Goal: Transaction & Acquisition: Purchase product/service

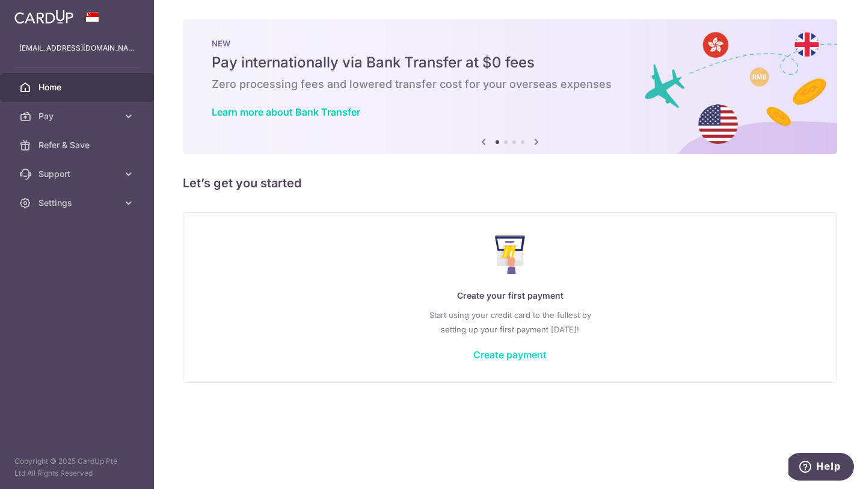
click at [513, 353] on link "Create payment" at bounding box center [510, 354] width 73 height 12
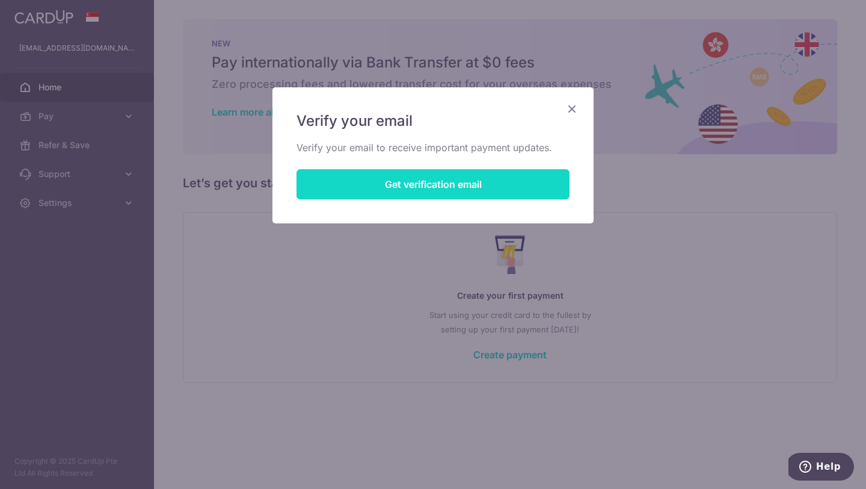
click at [485, 190] on button "Get verification email" at bounding box center [433, 184] width 273 height 30
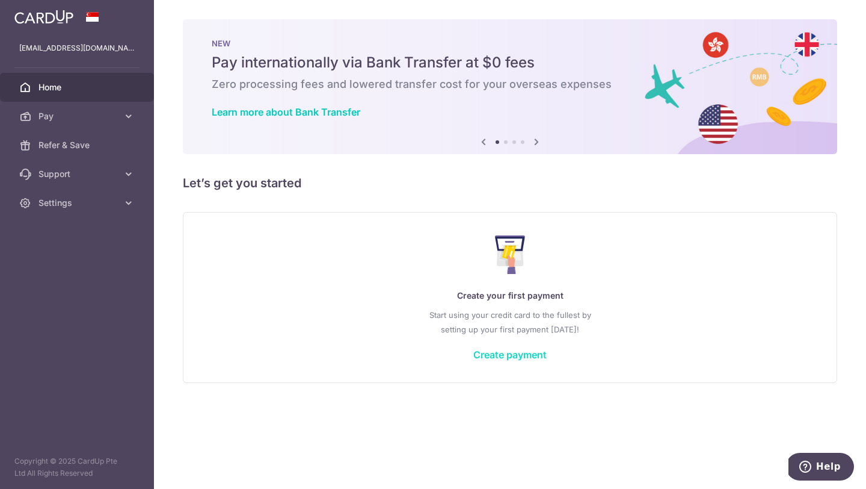
click at [518, 355] on link "Create payment" at bounding box center [510, 354] width 73 height 12
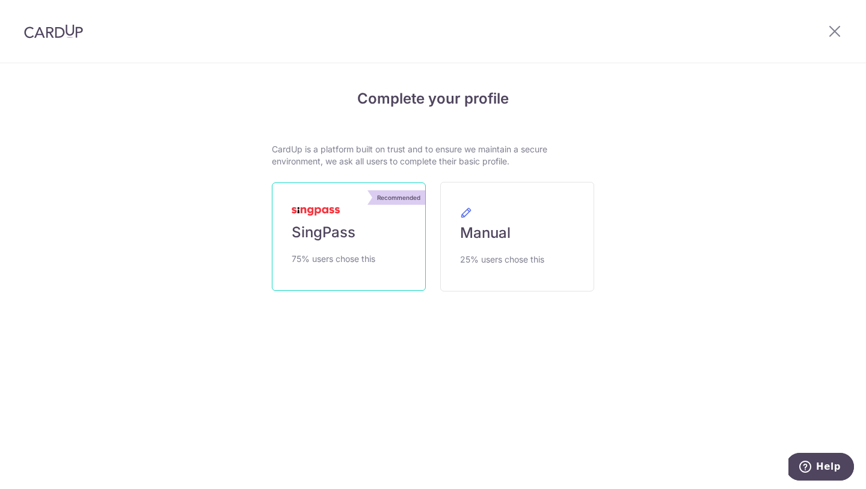
click at [363, 221] on link "Recommended SingPass 75% users chose this" at bounding box center [349, 236] width 154 height 108
click at [343, 235] on span "SingPass" at bounding box center [324, 232] width 64 height 19
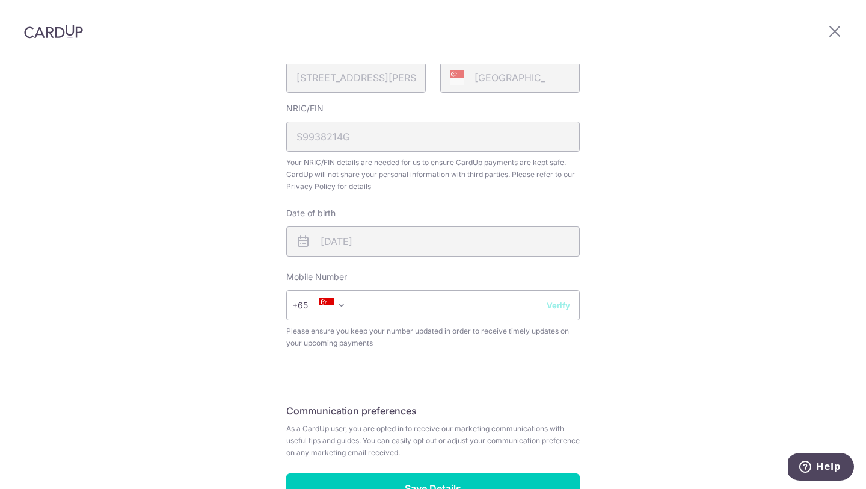
scroll to position [357, 0]
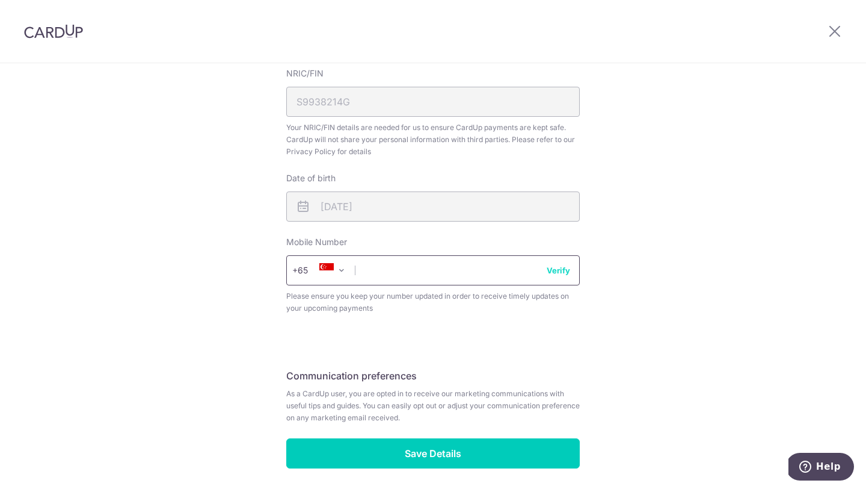
click at [455, 268] on input "text" at bounding box center [433, 270] width 294 height 30
type input "92739532"
click at [550, 271] on button "Verify" at bounding box center [558, 270] width 23 height 12
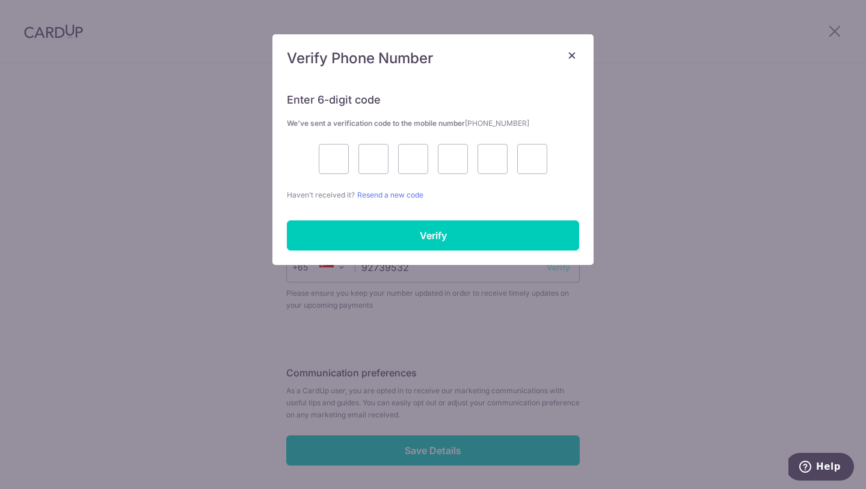
scroll to position [403, 0]
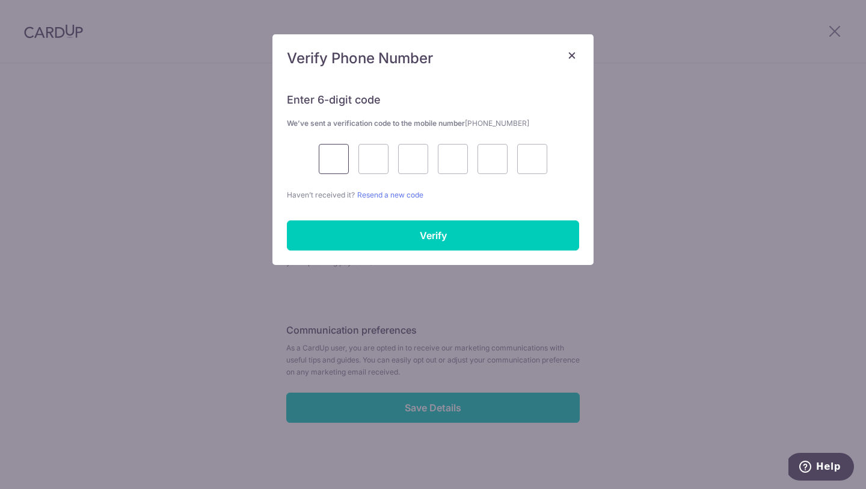
click at [325, 156] on input "text" at bounding box center [334, 159] width 30 height 30
type input "2"
type input "4"
type input "0"
type input "1"
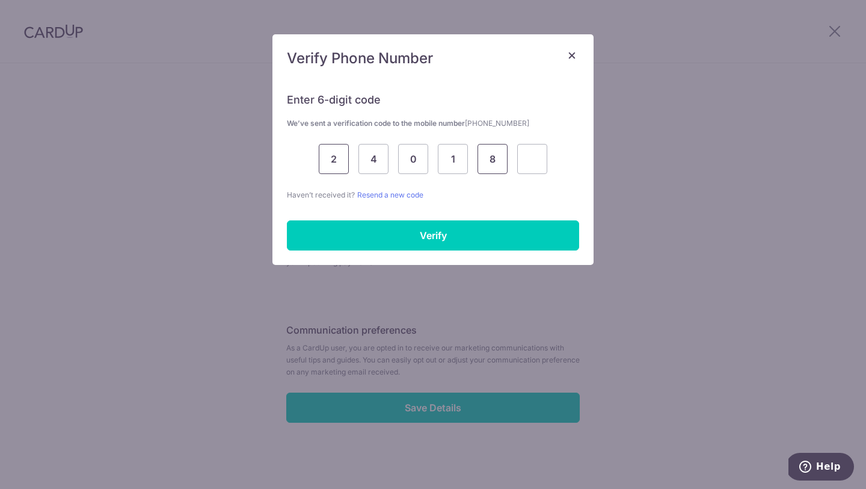
type input "8"
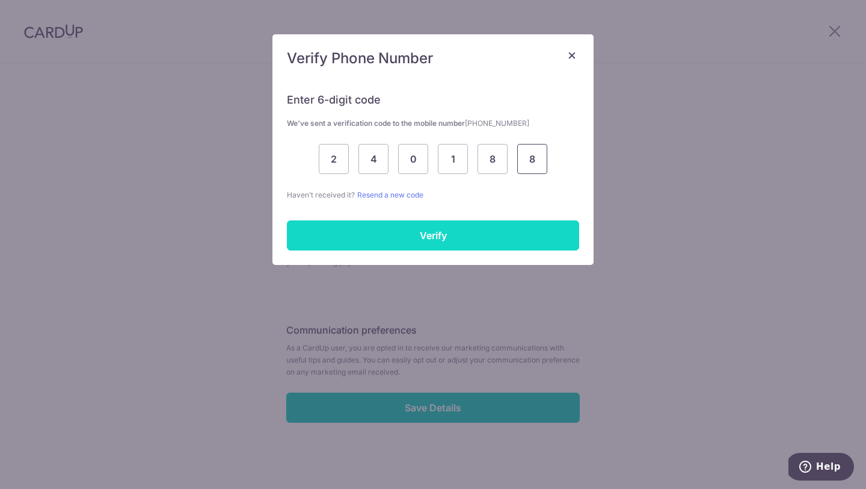
type input "8"
click at [357, 238] on input "Verify" at bounding box center [433, 235] width 292 height 30
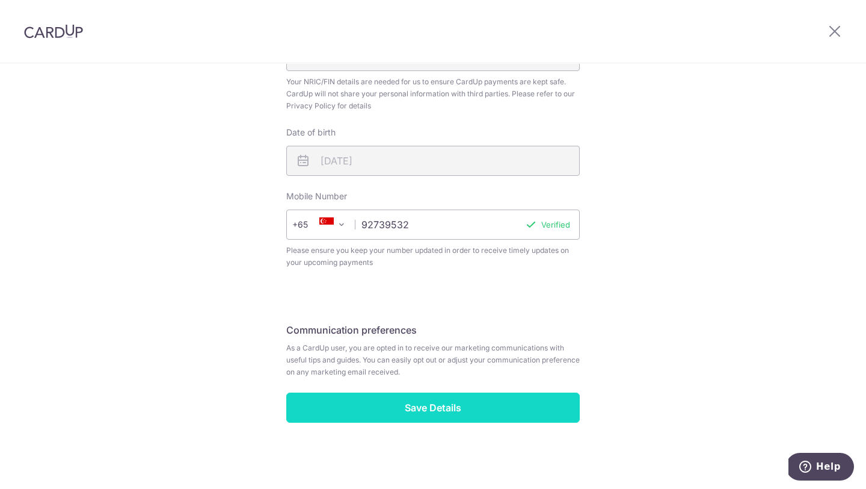
click at [474, 396] on input "Save Details" at bounding box center [433, 407] width 294 height 30
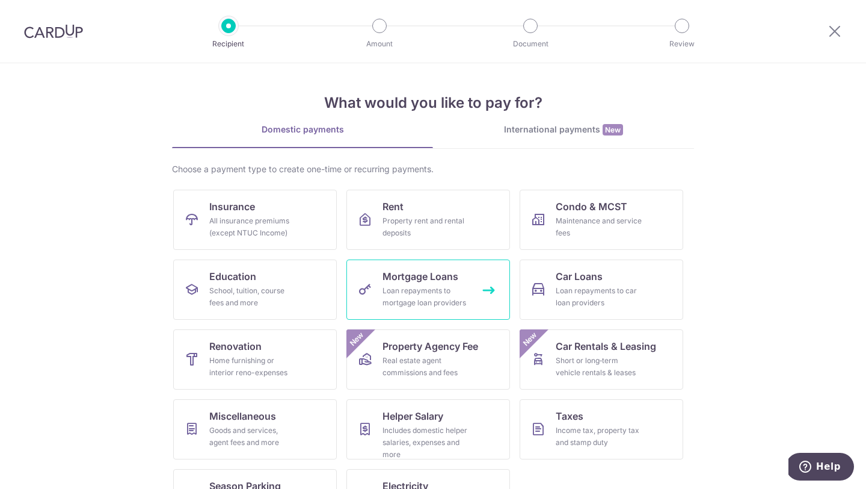
scroll to position [50, 0]
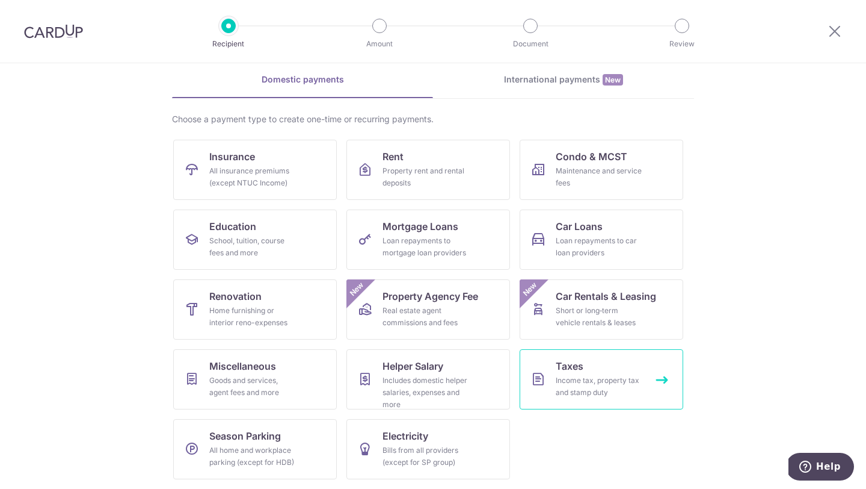
click at [612, 383] on div "Income tax, property tax and stamp duty" at bounding box center [599, 386] width 87 height 24
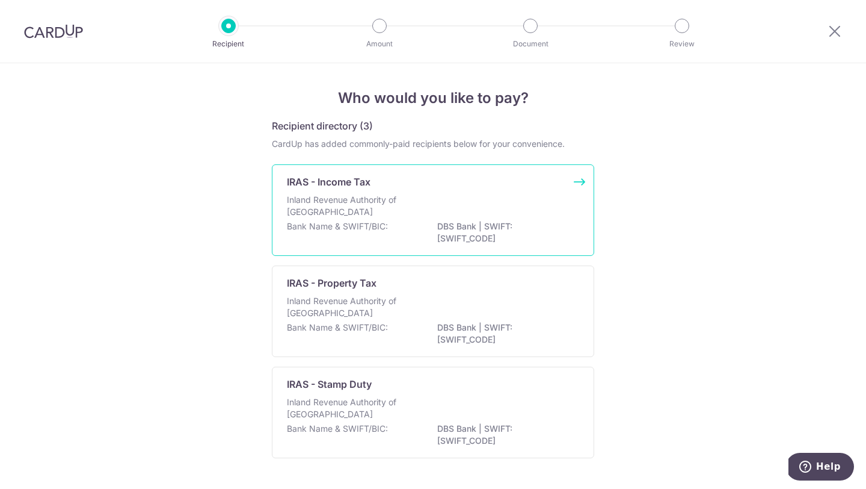
click at [534, 194] on div "Inland Revenue Authority of Singapore" at bounding box center [433, 207] width 292 height 26
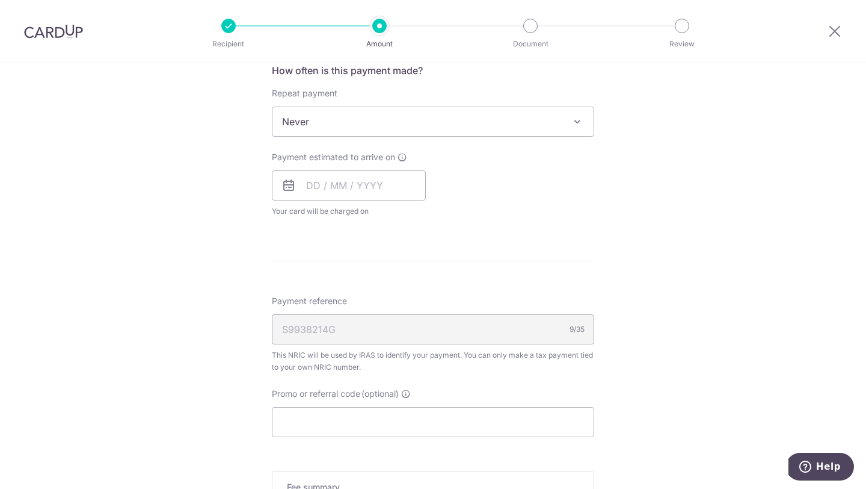
scroll to position [590, 0]
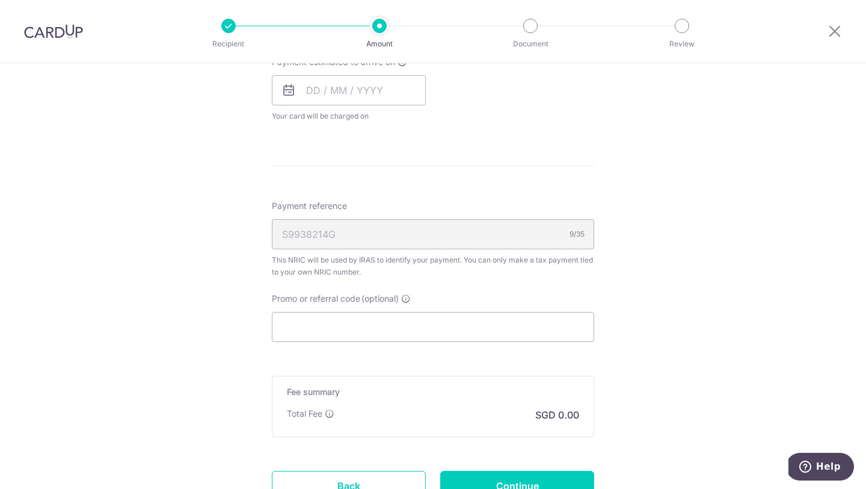
click at [353, 230] on div "S9938214G 9/35" at bounding box center [433, 234] width 322 height 30
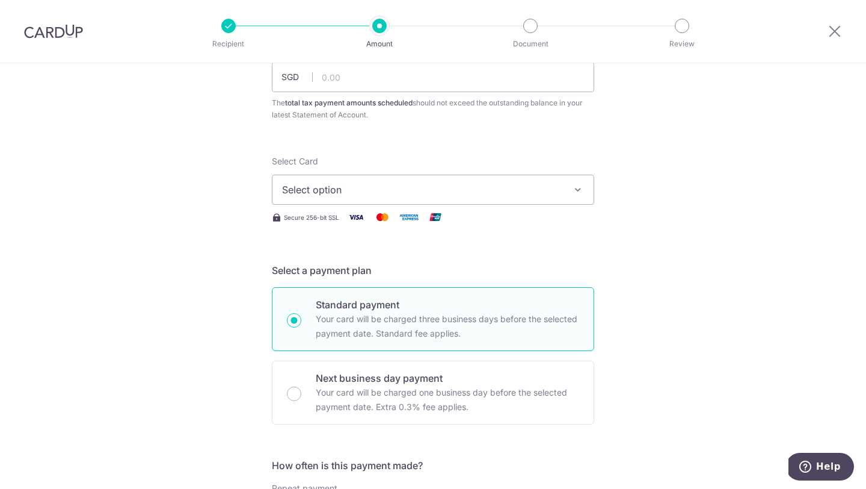
scroll to position [0, 0]
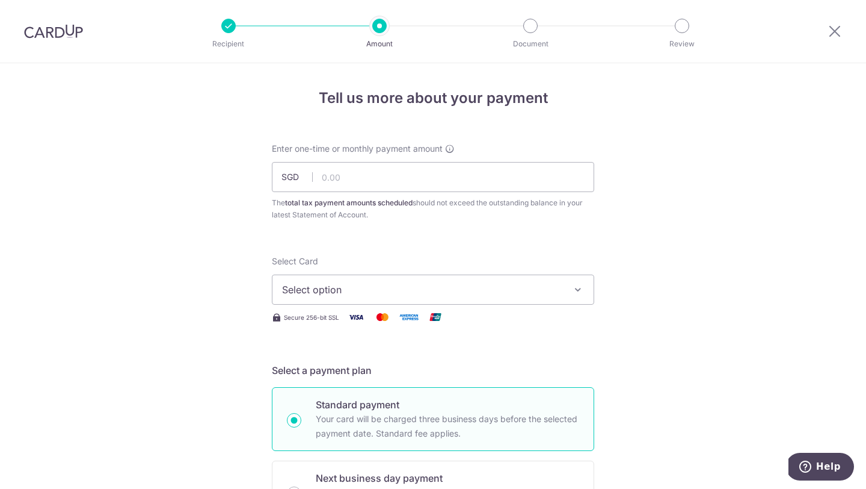
click at [53, 40] on div at bounding box center [53, 31] width 107 height 63
click at [66, 28] on img at bounding box center [53, 31] width 59 height 14
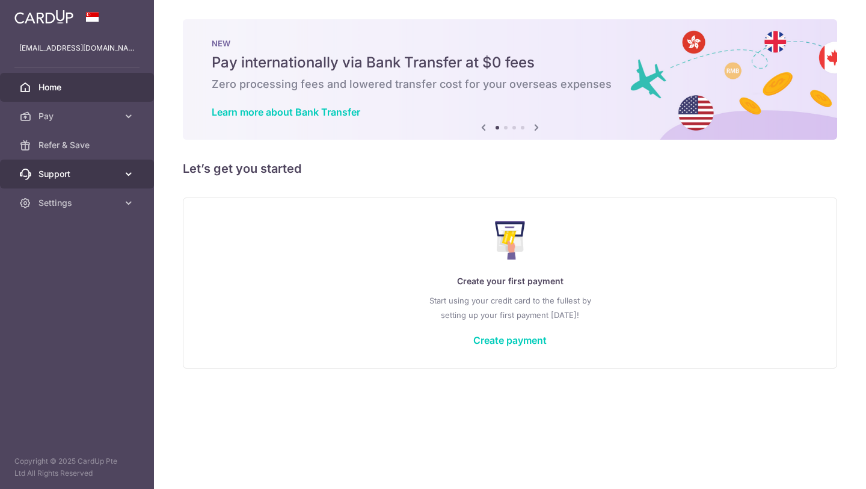
click at [113, 173] on span "Support" at bounding box center [78, 174] width 79 height 12
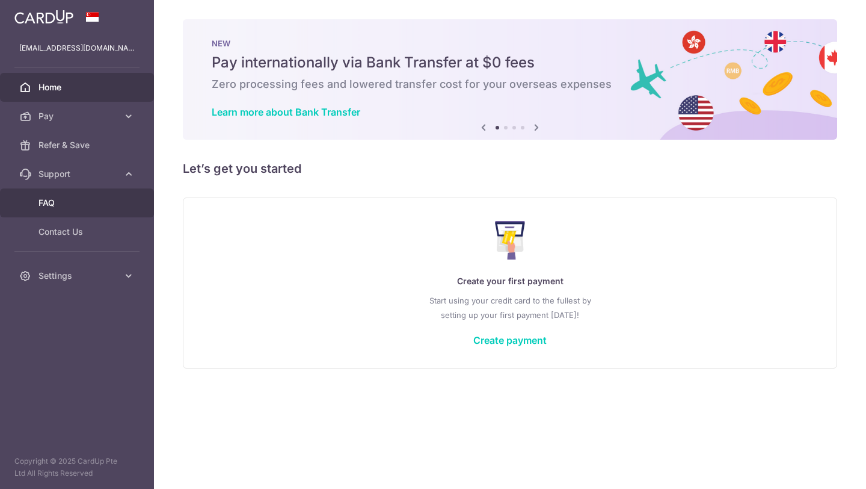
click at [88, 206] on span "FAQ" at bounding box center [78, 203] width 79 height 12
